Goal: Use online tool/utility: Utilize a website feature to perform a specific function

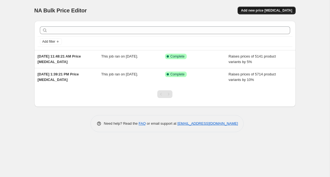
click at [266, 7] on button "Add new price change job" at bounding box center [267, 11] width 58 height 8
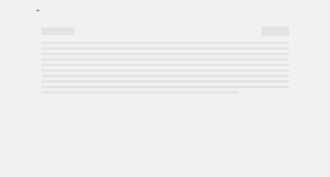
select select "percentage"
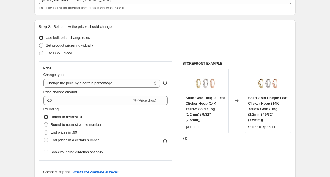
scroll to position [58, 0]
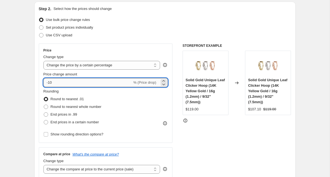
click at [114, 82] on input "-10" at bounding box center [87, 82] width 89 height 9
type input "18"
click at [45, 107] on span at bounding box center [46, 107] width 4 height 4
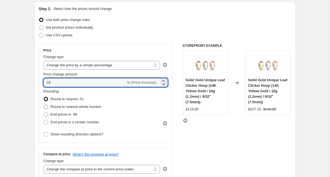
click at [44, 105] on input "Round to nearest whole number" at bounding box center [44, 105] width 0 height 0
radio input "true"
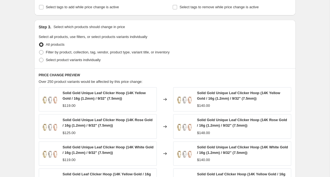
scroll to position [238, 0]
